Goal: Task Accomplishment & Management: Complete application form

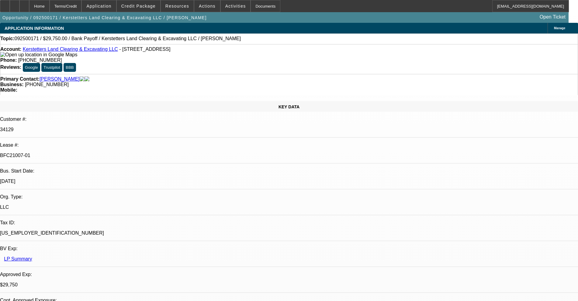
select select "0.15"
select select "2"
select select "0"
select select "6"
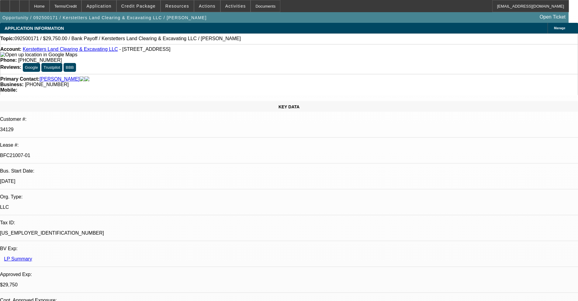
select select "0.15"
select select "2"
select select "0"
select select "6"
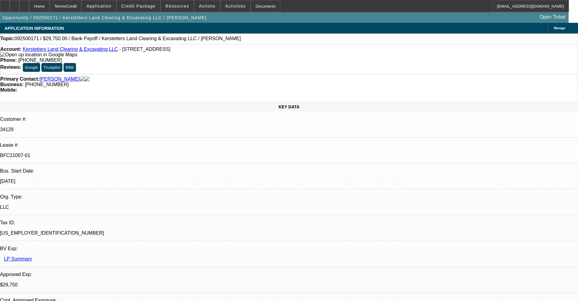
select select "0.15"
select select "2"
select select "0"
select select "6"
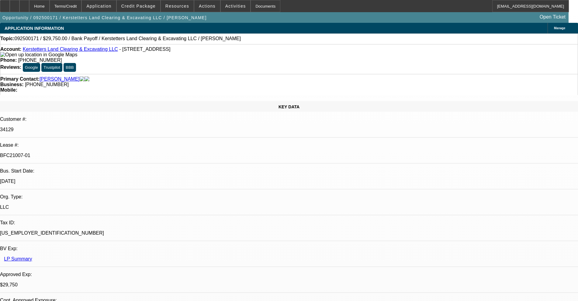
select select "0.15"
select select "2"
select select "0"
select select "6"
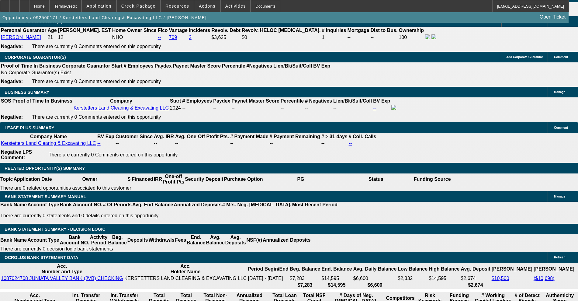
scroll to position [1027, 0]
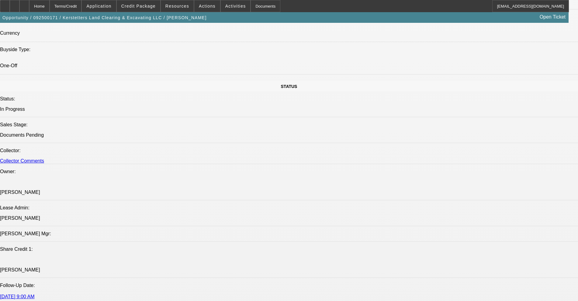
select select "0.15"
select select "2"
select select "0"
select select "6"
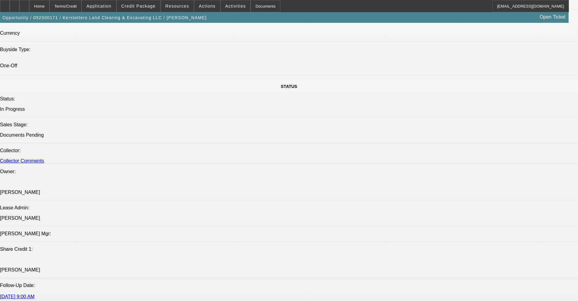
select select "0.15"
select select "2"
select select "0"
select select "6"
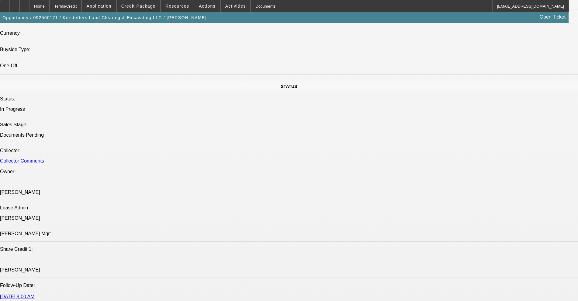
select select "0.15"
select select "2"
select select "0"
select select "6"
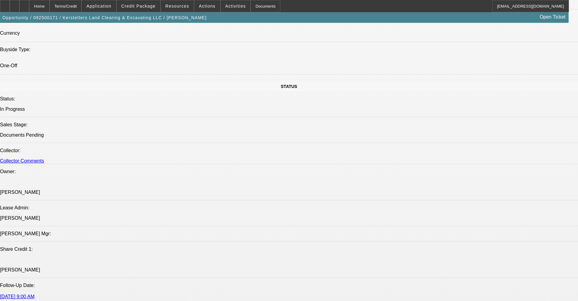
select select "0.15"
select select "2"
select select "0"
select select "6"
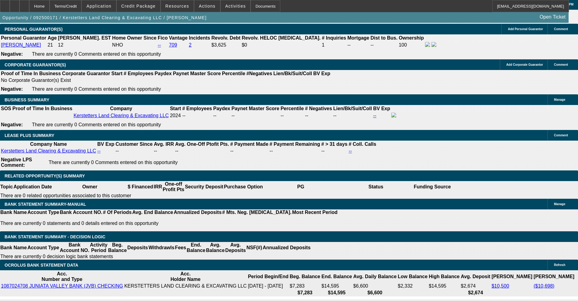
scroll to position [1020, 0]
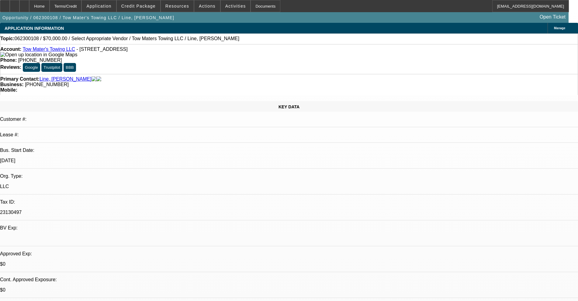
select select "0"
select select "2"
select select "0.1"
select select "4"
